Goal: Task Accomplishment & Management: Use online tool/utility

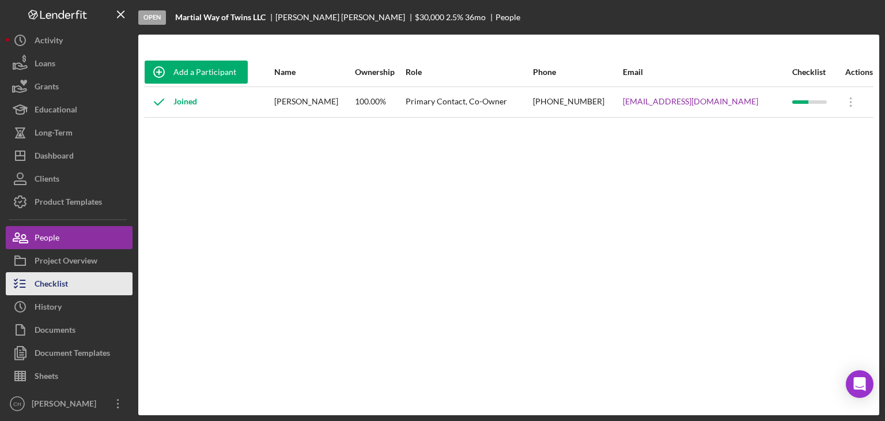
click at [85, 280] on button "Checklist" at bounding box center [69, 283] width 127 height 23
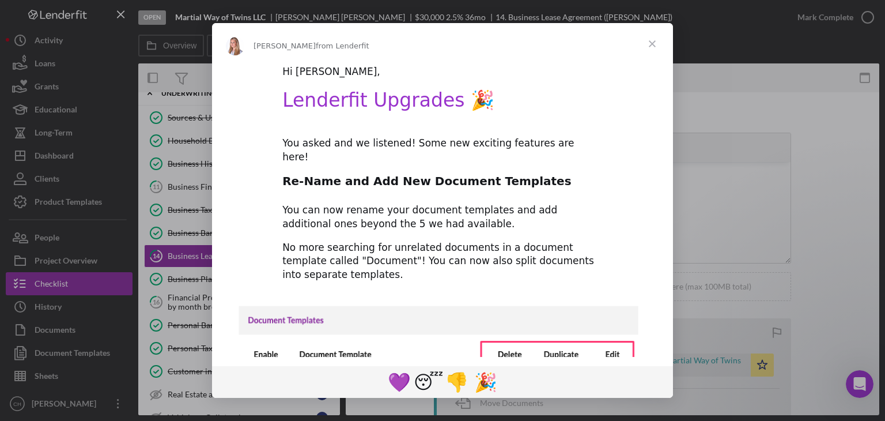
click at [655, 51] on span "Close" at bounding box center [652, 43] width 41 height 41
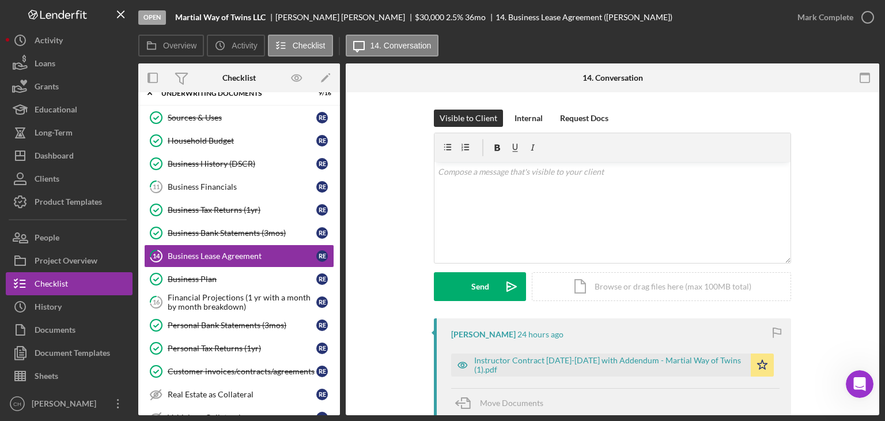
drag, startPoint x: 623, startPoint y: 25, endPoint x: 249, endPoint y: -50, distance: 381.6
drag, startPoint x: 249, startPoint y: -50, endPoint x: 556, endPoint y: 45, distance: 321.0
click at [556, 45] on div "Overview Icon/History Activity Checklist Icon/Message 14. Conversation" at bounding box center [508, 46] width 741 height 23
click at [71, 242] on button "People" at bounding box center [69, 237] width 127 height 23
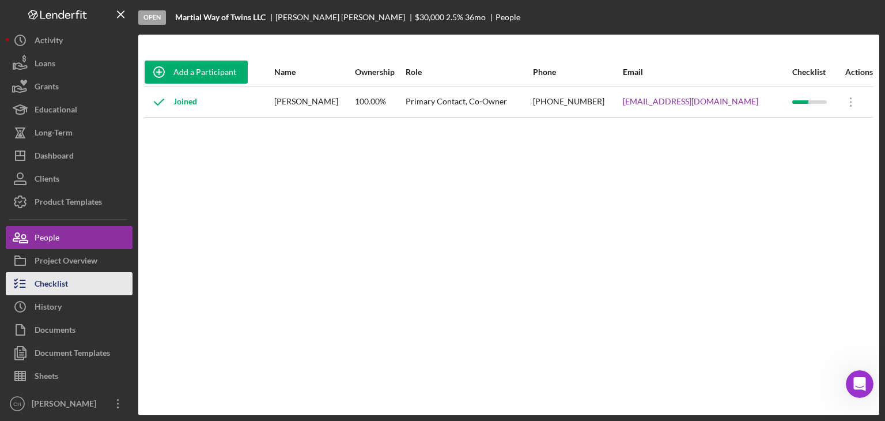
click at [69, 285] on button "Checklist" at bounding box center [69, 283] width 127 height 23
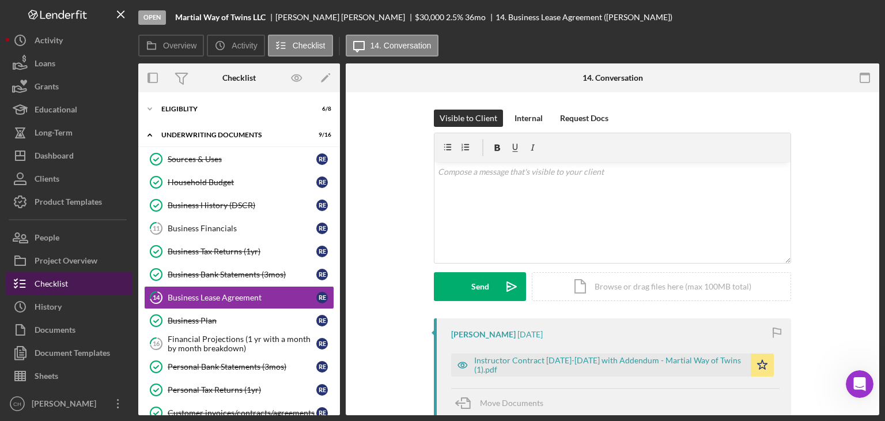
scroll to position [41, 0]
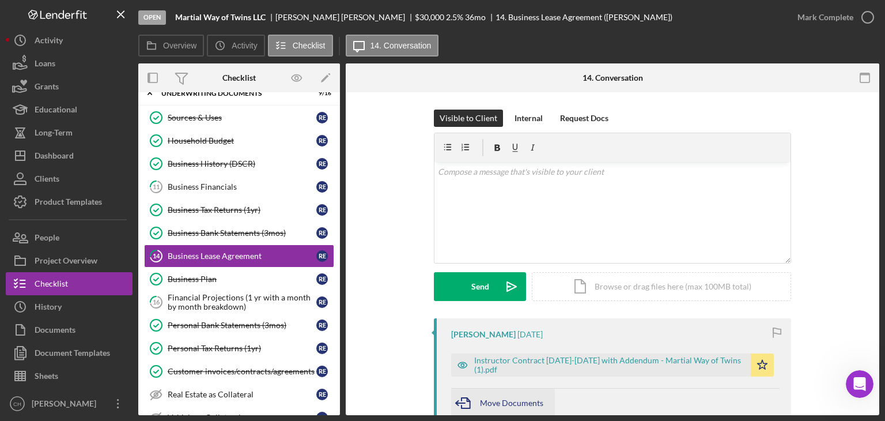
click at [465, 409] on icon "button" at bounding box center [465, 402] width 29 height 29
